Goal: Task Accomplishment & Management: Use online tool/utility

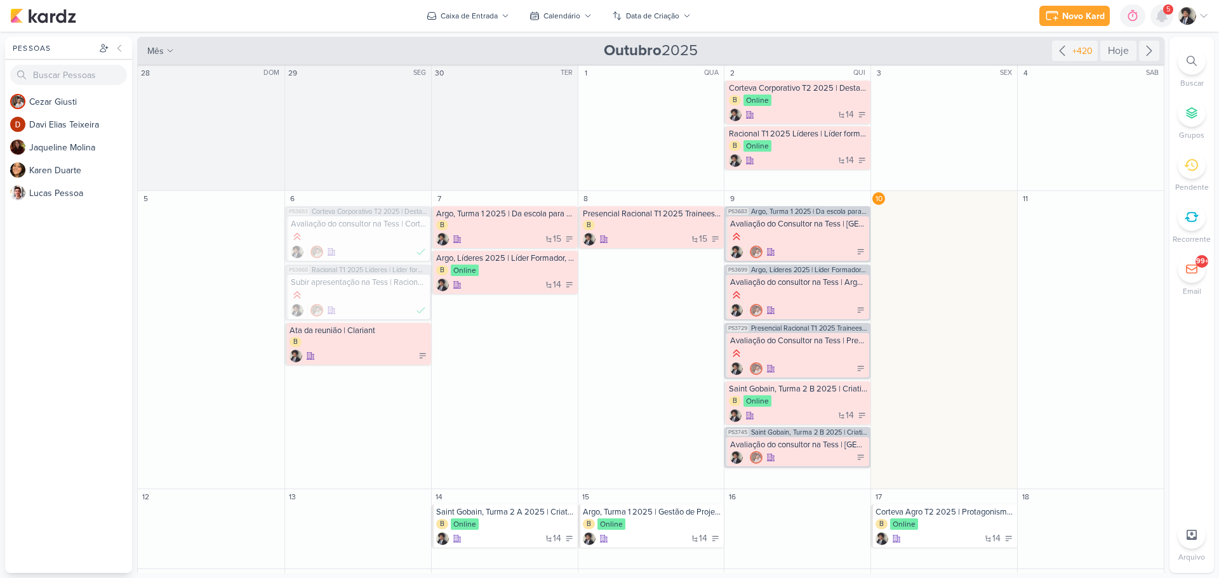
click at [1160, 18] on icon at bounding box center [1162, 15] width 10 height 11
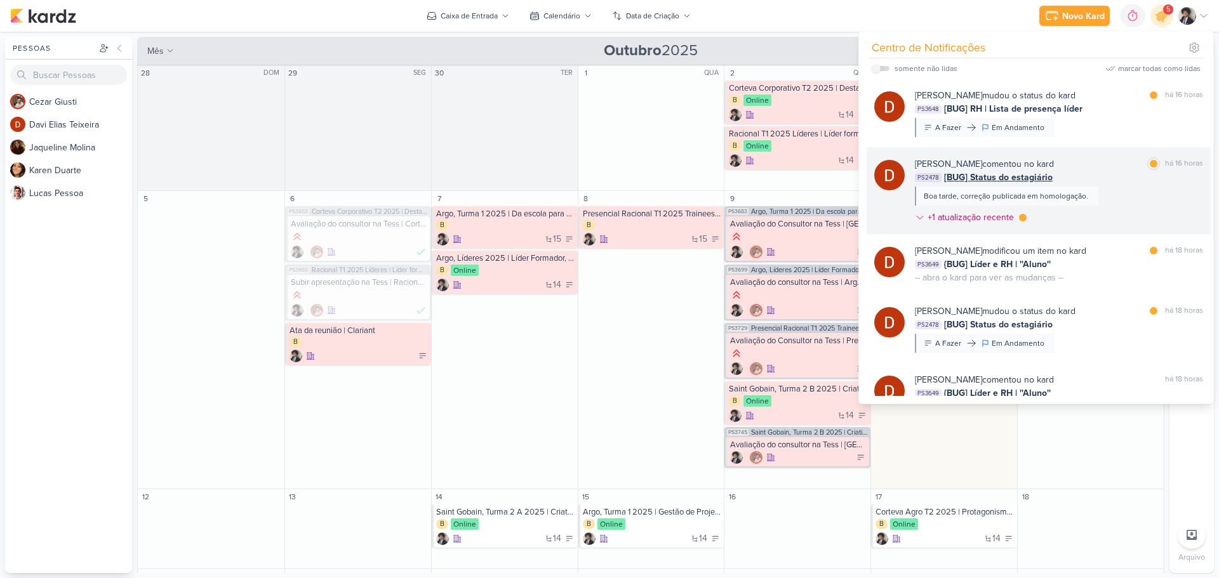
click at [997, 171] on span "[BUG] Status do estagiário" at bounding box center [998, 177] width 109 height 13
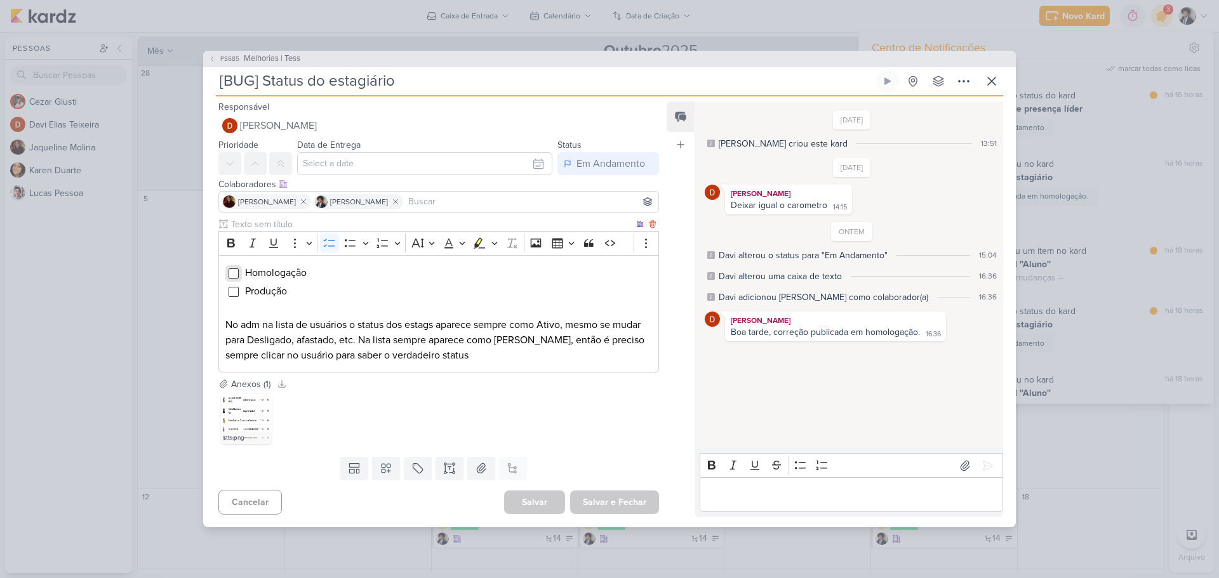
click at [234, 273] on input "Editor editing area: main" at bounding box center [234, 274] width 10 height 10
click at [798, 491] on p "Editor editing area: main" at bounding box center [851, 495] width 290 height 15
click at [242, 408] on img at bounding box center [246, 419] width 51 height 51
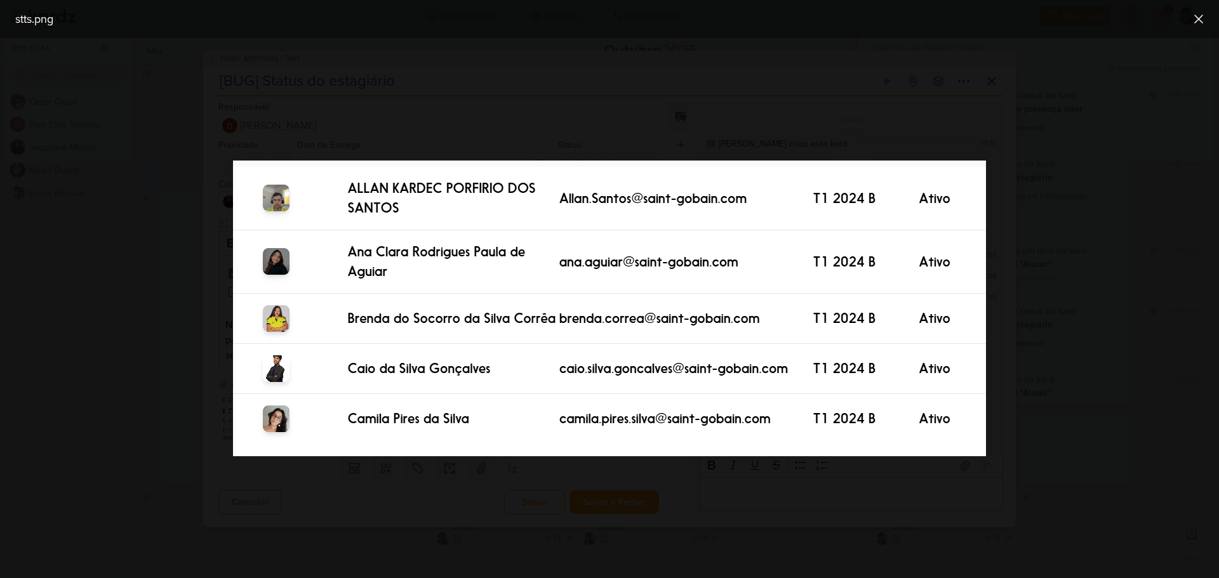
click at [1093, 267] on div at bounding box center [609, 308] width 1219 height 540
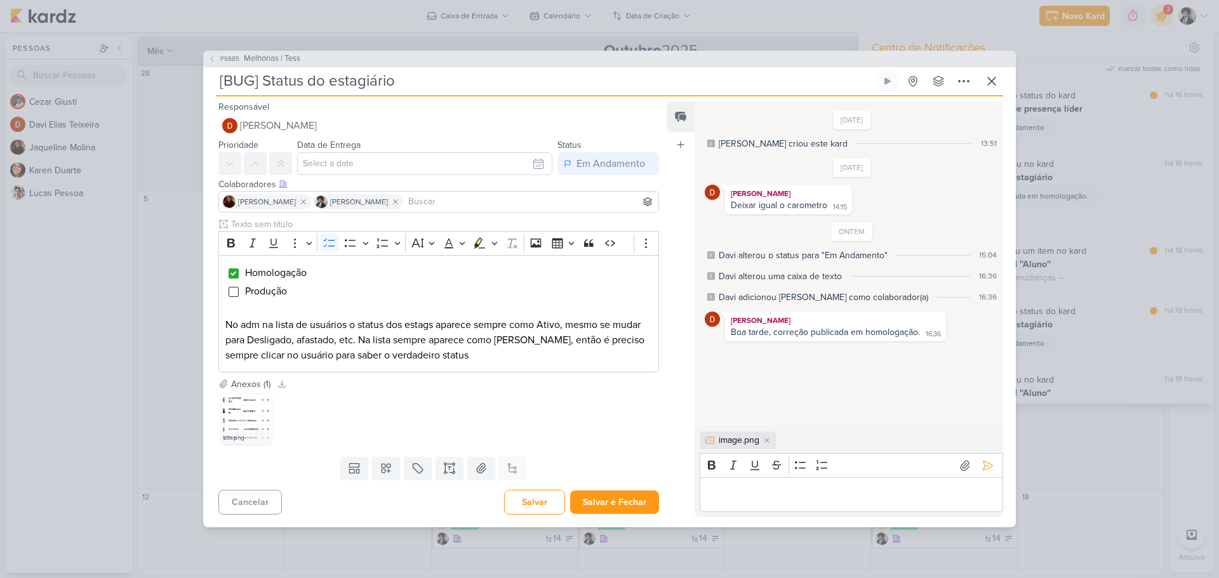
click at [775, 495] on p "Editor editing area: main" at bounding box center [851, 495] width 290 height 15
click at [987, 464] on icon at bounding box center [988, 466] width 13 height 13
click at [942, 394] on div "35 KB" at bounding box center [953, 398] width 41 height 10
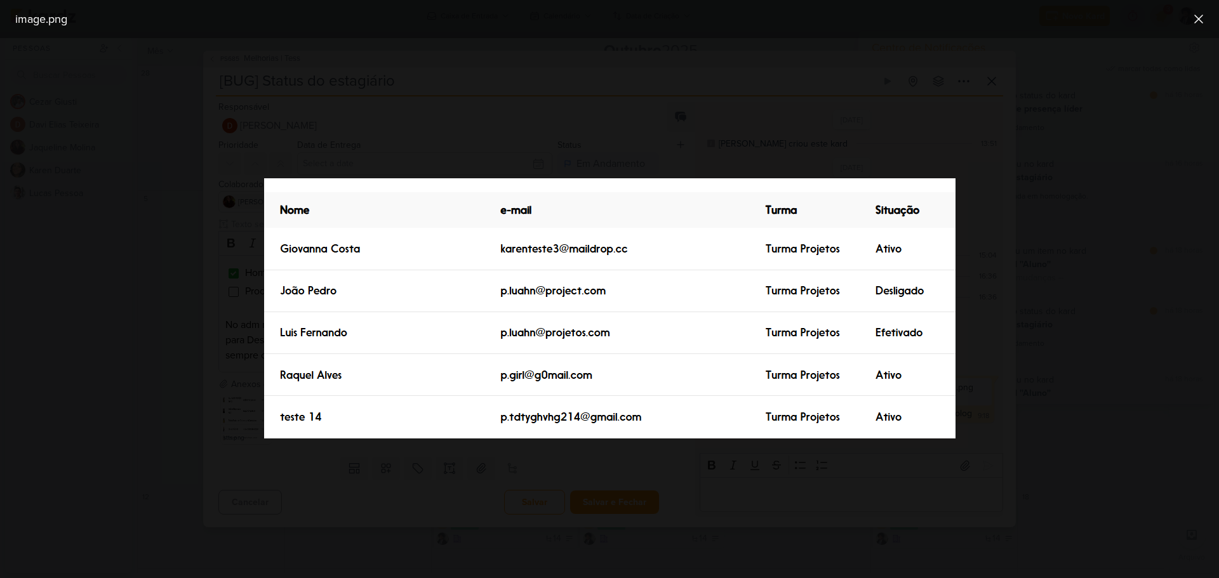
click at [1004, 277] on div at bounding box center [609, 308] width 1219 height 540
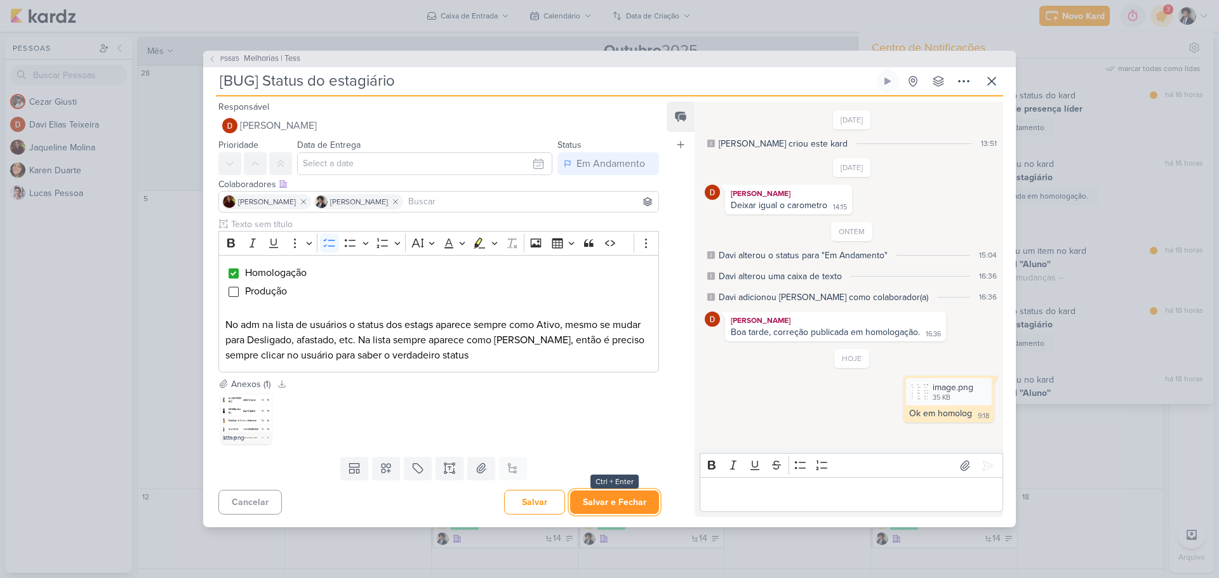
click at [606, 507] on button "Salvar e Fechar" at bounding box center [614, 502] width 89 height 23
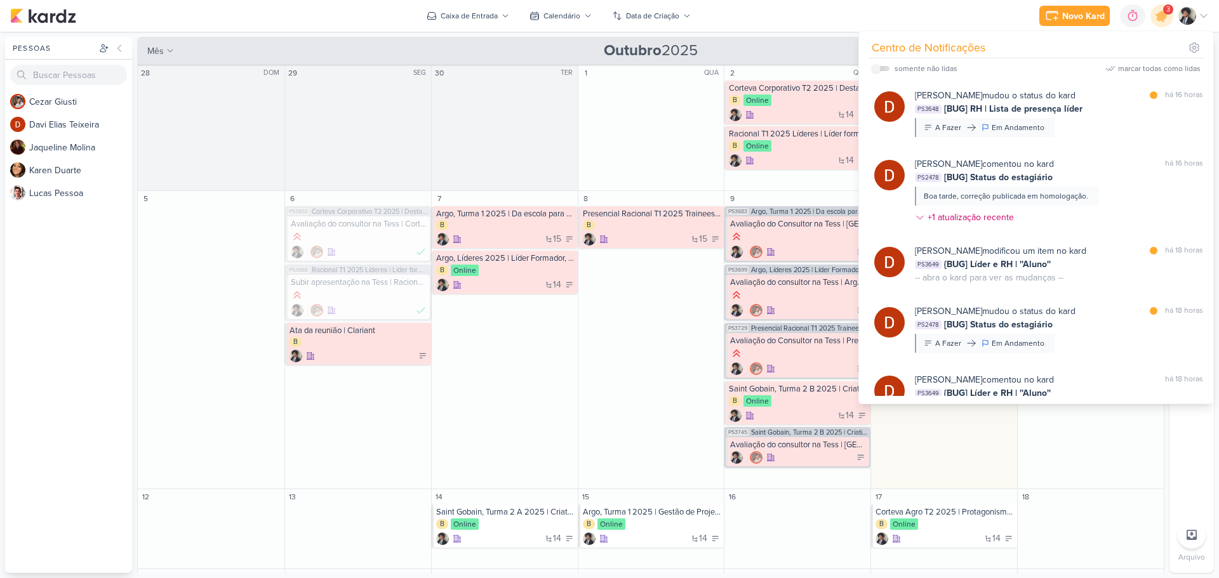
click at [718, 23] on div "Novo Kard Ctrl + k 0h0m Sessão desligada... Hoje 0h0m Semana 0h0m Mês 0h0m" at bounding box center [609, 16] width 1199 height 32
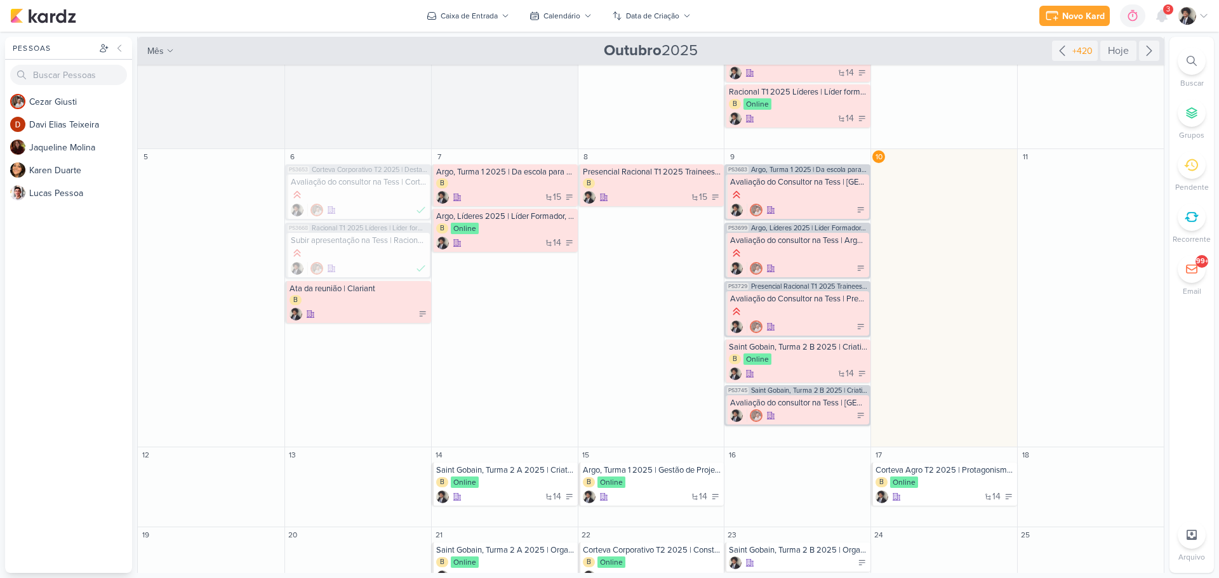
scroll to position [63, 0]
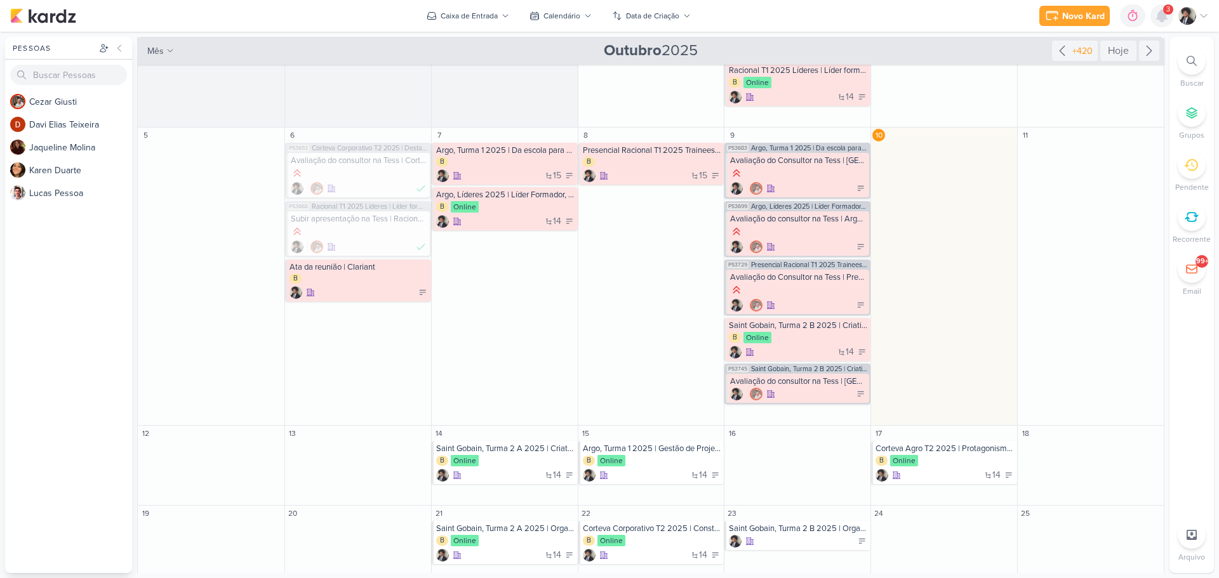
click at [1159, 13] on icon at bounding box center [1162, 15] width 10 height 11
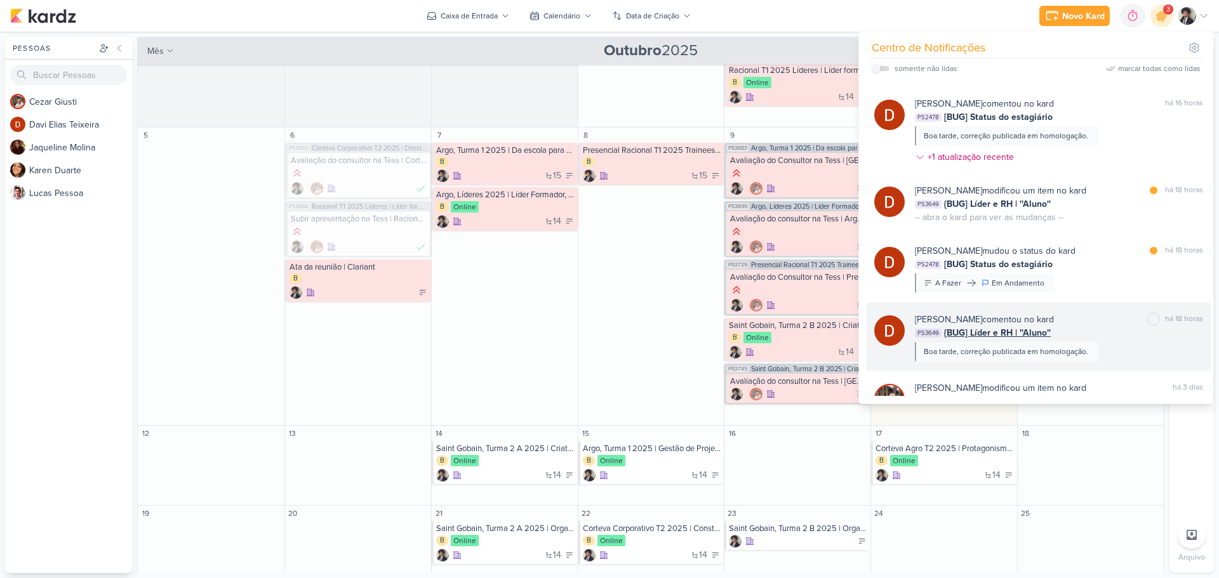
scroll to position [0, 0]
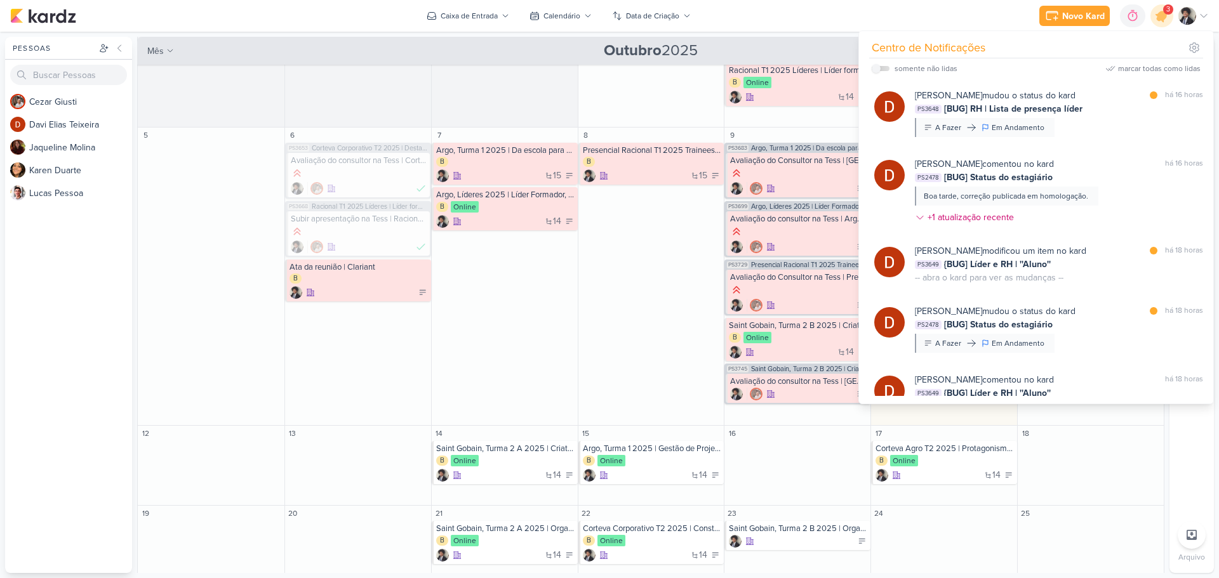
click at [1147, 65] on div "marcar todas como lidas" at bounding box center [1159, 68] width 83 height 11
click at [1165, 15] on icon at bounding box center [1161, 15] width 15 height 15
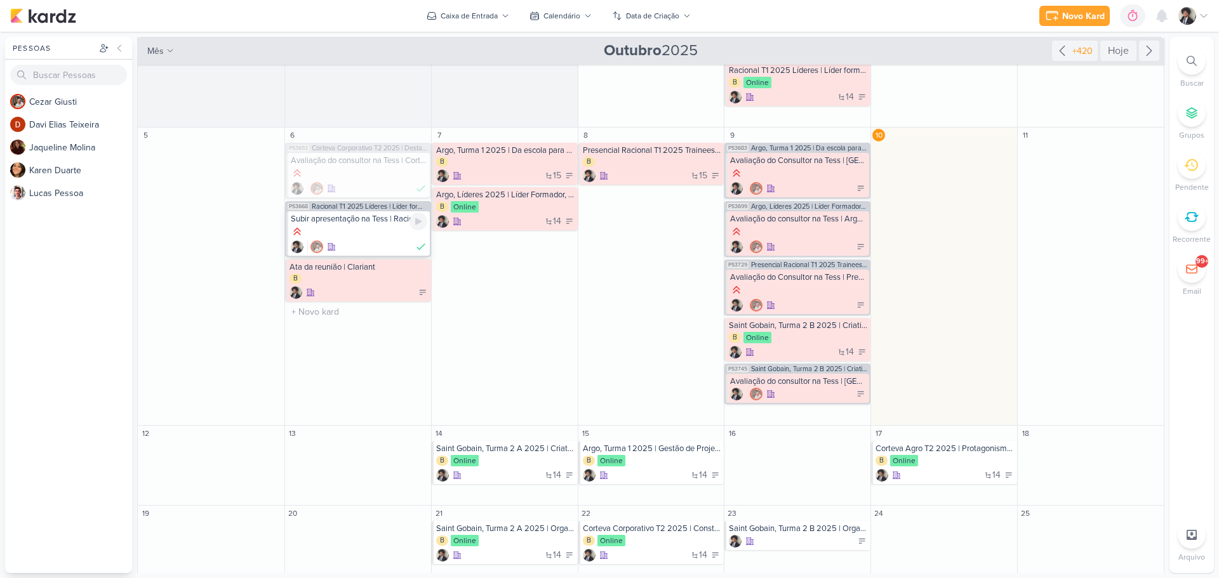
click at [358, 241] on div at bounding box center [359, 247] width 137 height 13
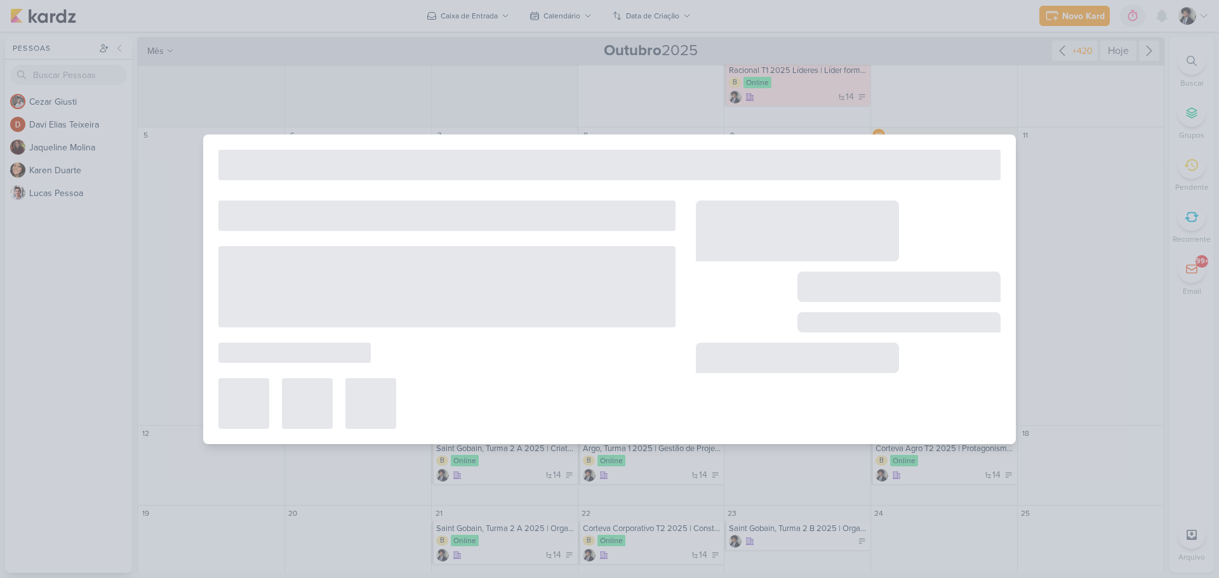
type input "Subir apresentação na Tess | Racional T1 2025 Líderes | Líder formador"
type input "[DATE] 23:59"
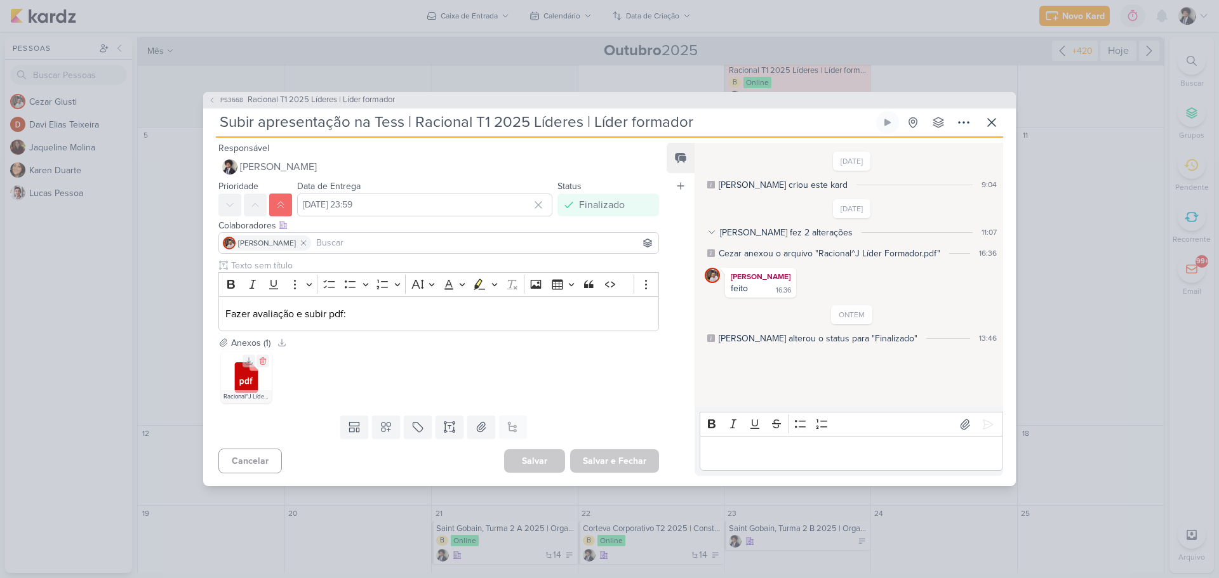
click at [245, 377] on icon at bounding box center [246, 378] width 23 height 30
